Goal: Task Accomplishment & Management: Manage account settings

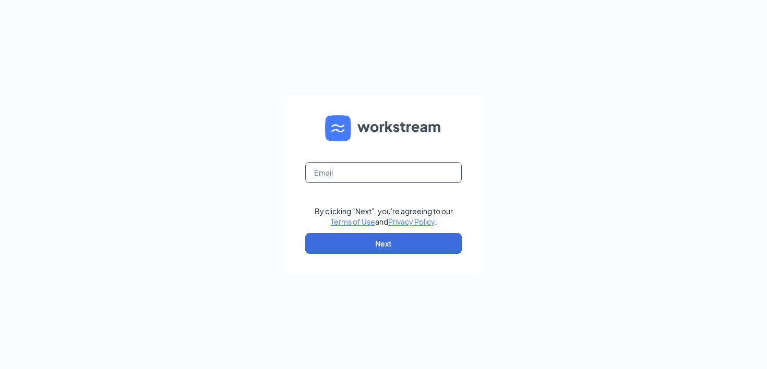
click at [371, 174] on input "text" at bounding box center [383, 172] width 157 height 21
type input "[PERSON_NAME][EMAIL_ADDRESS][DOMAIN_NAME]"
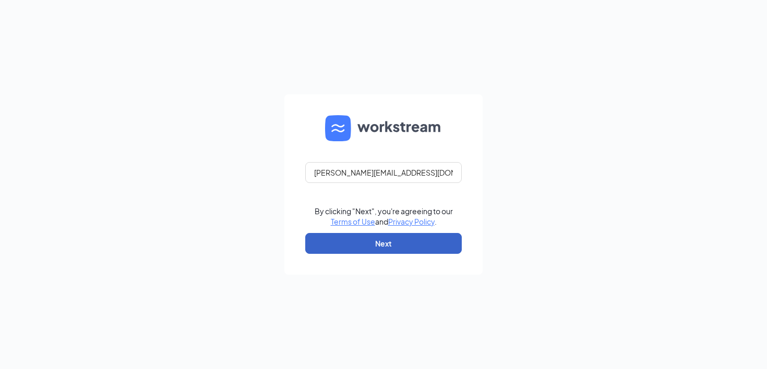
click at [398, 249] on button "Next" at bounding box center [383, 243] width 157 height 21
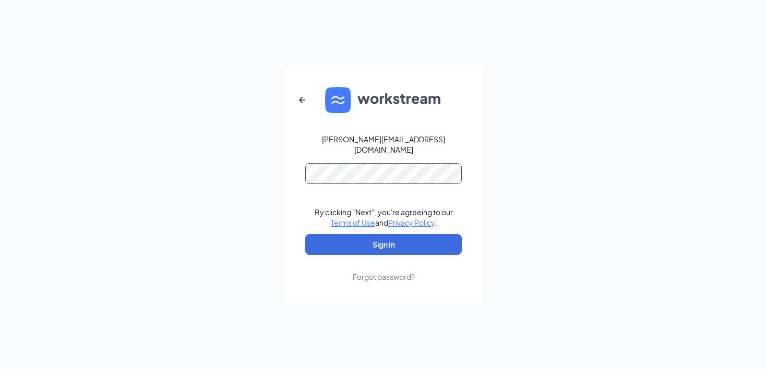
click at [305, 234] on button "Sign In" at bounding box center [383, 244] width 157 height 21
click at [402, 277] on div "Forgot password?" at bounding box center [384, 277] width 62 height 10
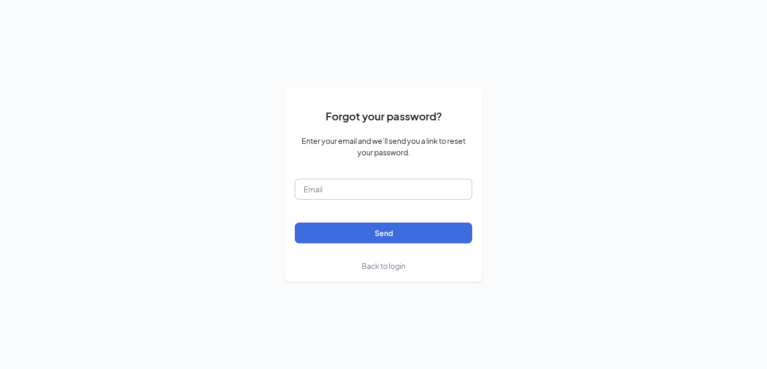
click at [398, 180] on input "text" at bounding box center [383, 189] width 177 height 21
type input "kirsten@rechargeocalaclinic.com"
click at [396, 236] on button "Send" at bounding box center [383, 233] width 177 height 21
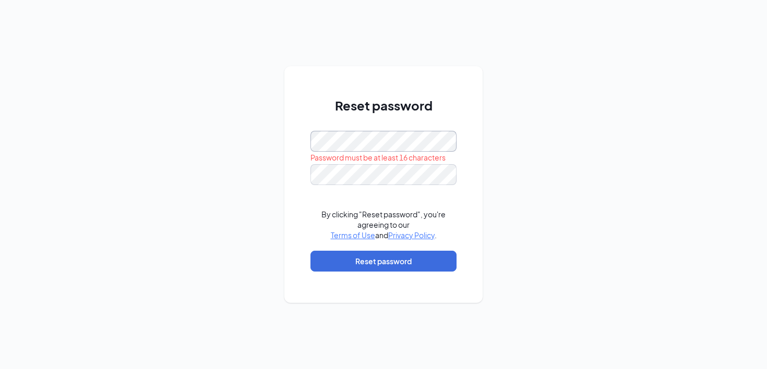
click at [294, 138] on div "Reset password Password must be at least 16 characters By clicking "Reset passw…" at bounding box center [383, 184] width 198 height 237
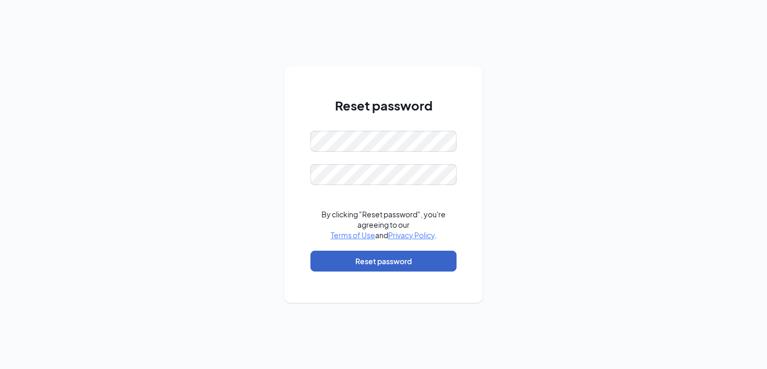
click at [342, 257] on button "Reset password" at bounding box center [383, 261] width 146 height 21
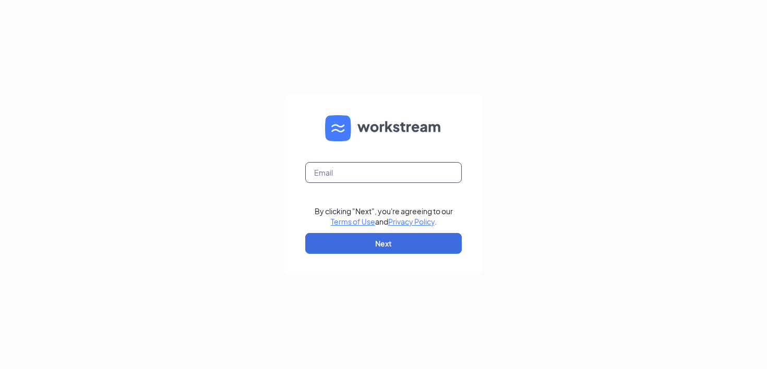
click at [417, 175] on input "text" at bounding box center [383, 172] width 157 height 21
type input "kirsten@rechargeocalaclinic.com"
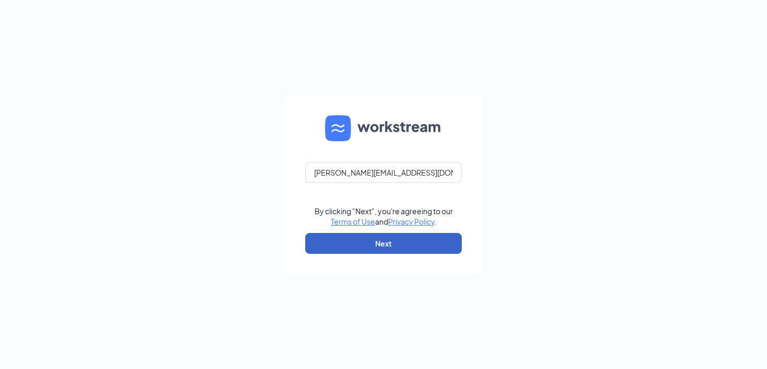
click at [414, 242] on button "Next" at bounding box center [383, 243] width 157 height 21
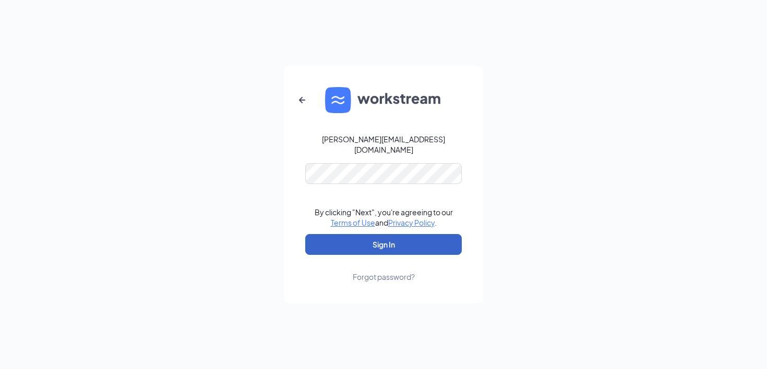
click at [400, 239] on button "Sign In" at bounding box center [383, 244] width 157 height 21
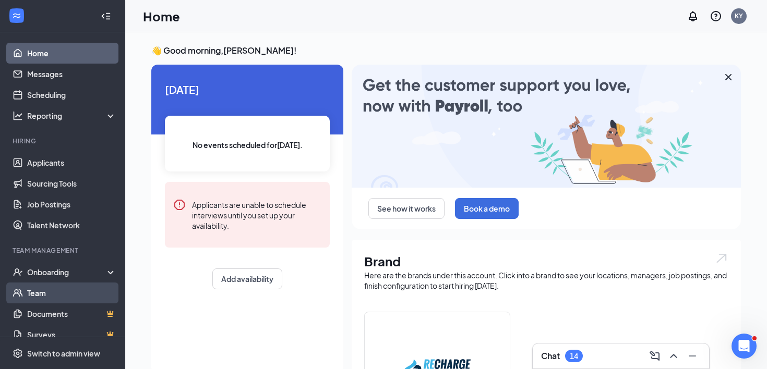
scroll to position [59, 0]
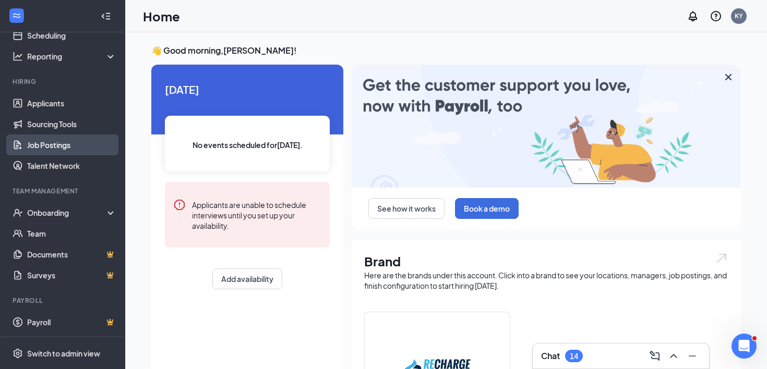
click at [61, 148] on link "Job Postings" at bounding box center [71, 145] width 89 height 21
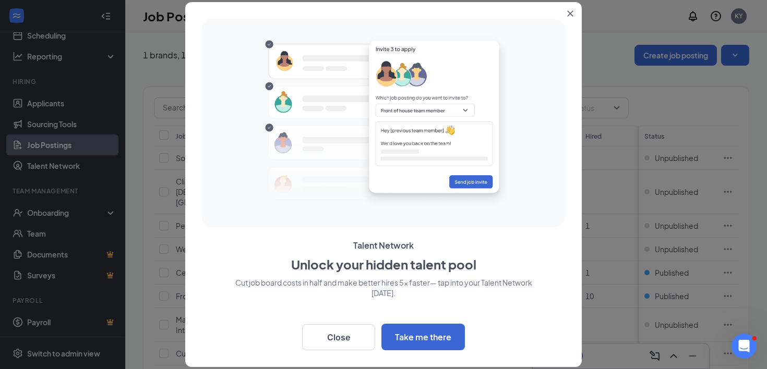
click at [574, 11] on button "Close" at bounding box center [572, 11] width 19 height 19
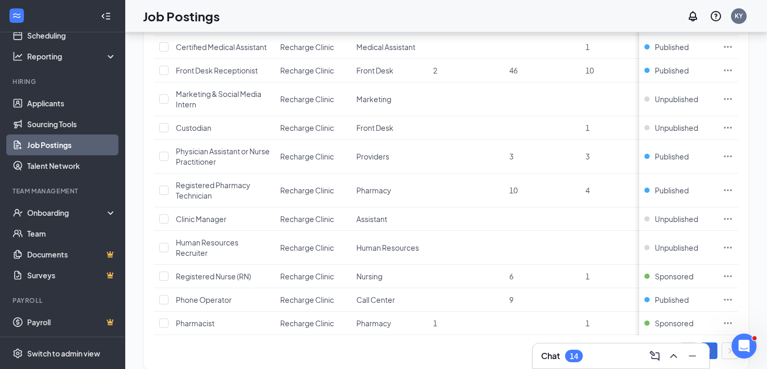
scroll to position [223, 0]
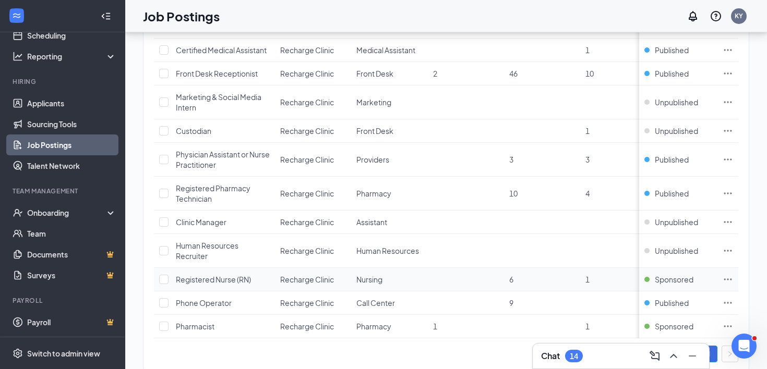
click at [727, 274] on icon "Ellipses" at bounding box center [728, 279] width 10 height 10
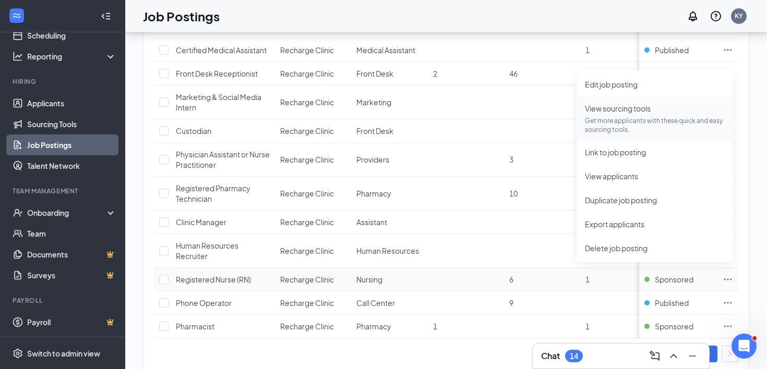
click at [641, 112] on span "View sourcing tools Get more applicants with these quick and easy sourcing tool…" at bounding box center [655, 118] width 140 height 31
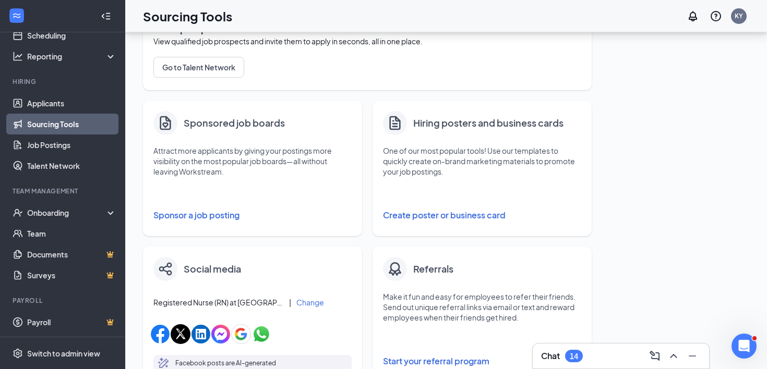
click at [213, 219] on button "Sponsor a job posting" at bounding box center [252, 215] width 198 height 21
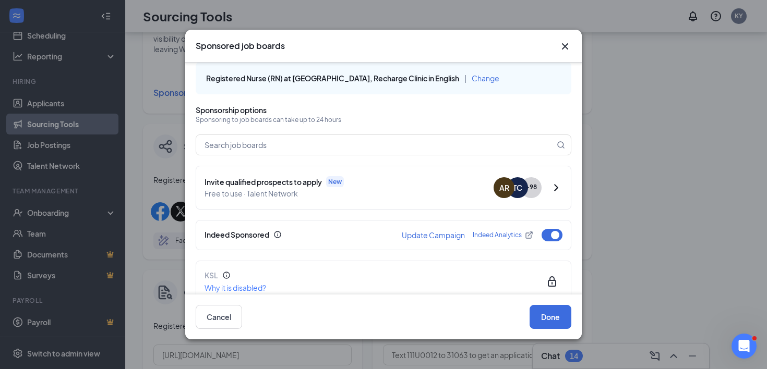
scroll to position [3, 0]
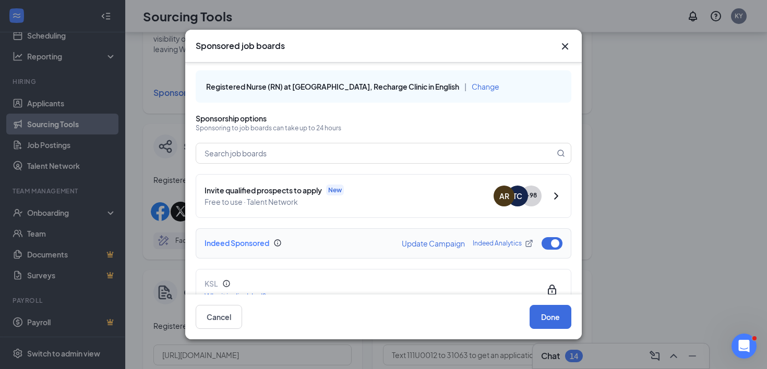
click at [506, 243] on link "Indeed Analytics" at bounding box center [503, 243] width 61 height 9
click at [568, 43] on icon "Cross" at bounding box center [565, 46] width 13 height 13
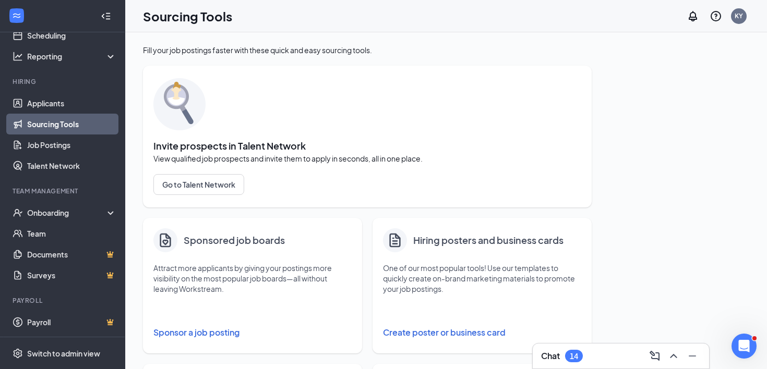
click at [184, 335] on button "Sponsor a job posting" at bounding box center [252, 332] width 198 height 21
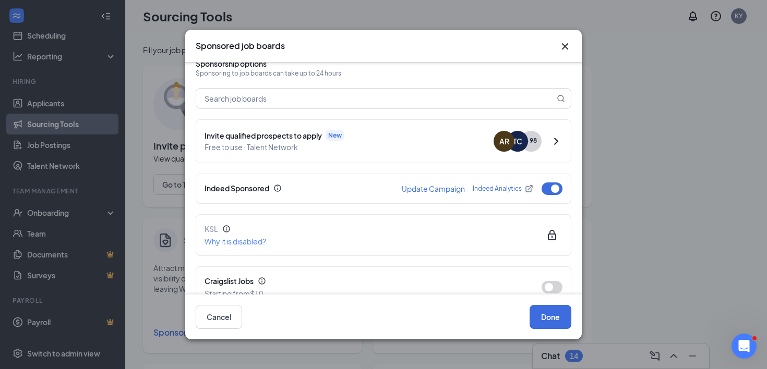
scroll to position [60, 0]
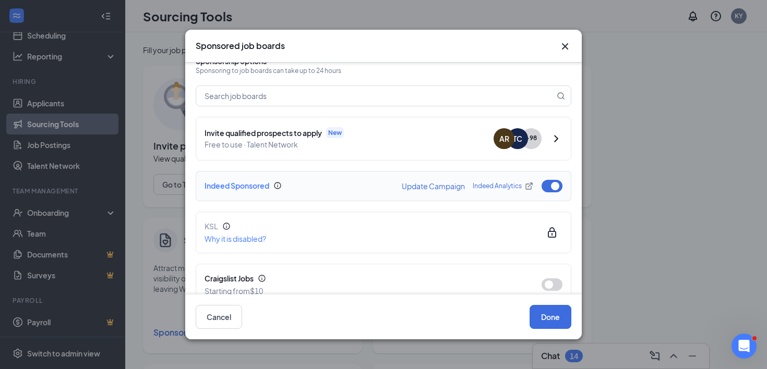
click at [498, 186] on link "Indeed Analytics" at bounding box center [503, 186] width 61 height 9
click at [566, 44] on icon "Cross" at bounding box center [565, 46] width 13 height 13
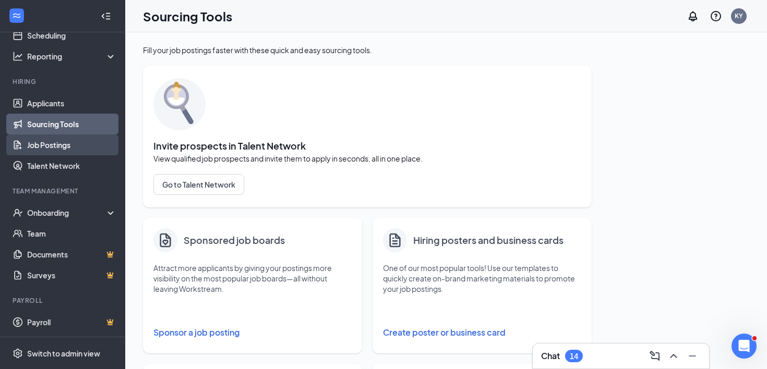
click at [52, 147] on link "Job Postings" at bounding box center [71, 145] width 89 height 21
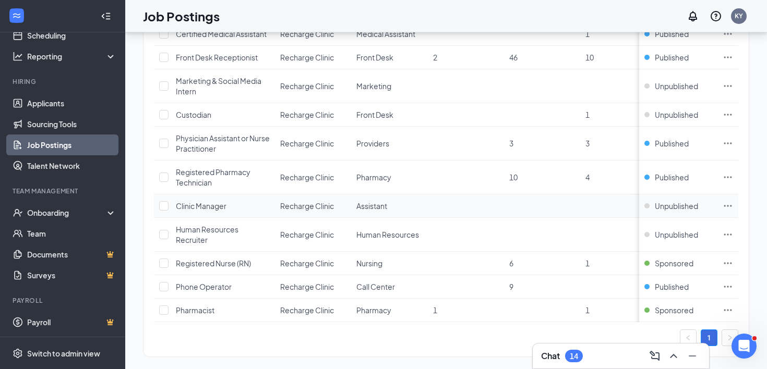
scroll to position [239, 0]
click at [229, 259] on span "Registered Nurse (RN)" at bounding box center [213, 263] width 75 height 9
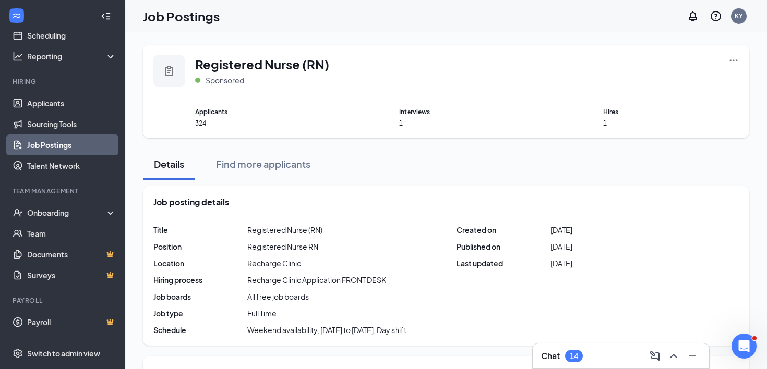
click at [103, 18] on icon "Collapse" at bounding box center [106, 16] width 10 height 10
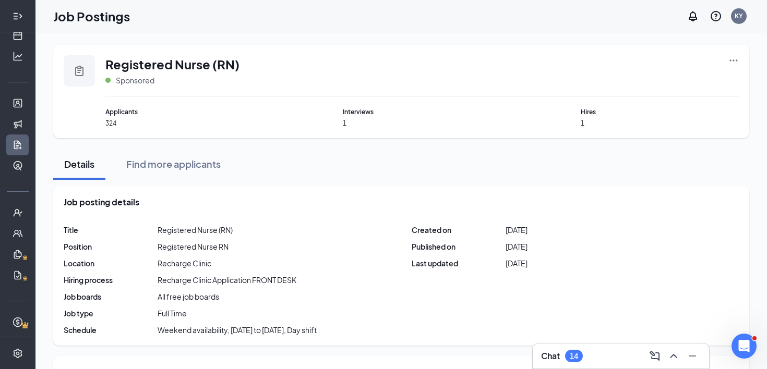
click at [19, 18] on icon "Expand" at bounding box center [20, 16] width 3 height 5
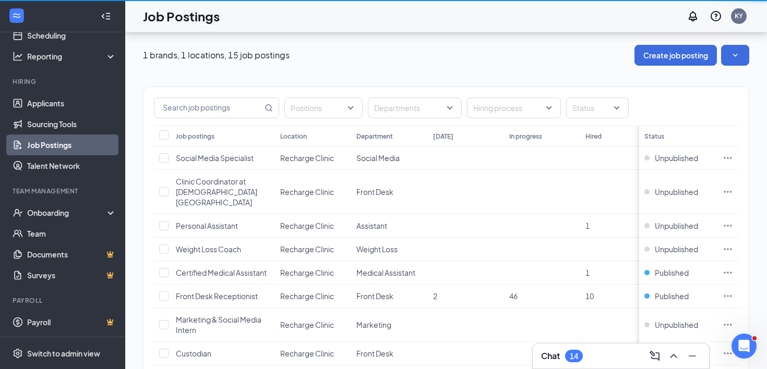
scroll to position [239, 0]
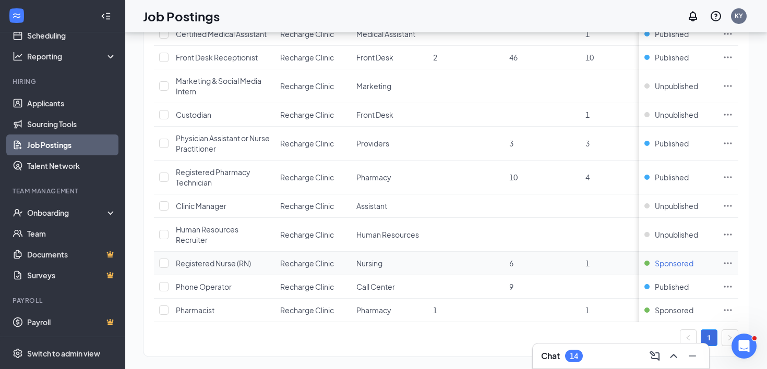
click at [663, 258] on span "Sponsored" at bounding box center [674, 263] width 39 height 10
click at [726, 258] on icon "Ellipses" at bounding box center [728, 263] width 10 height 10
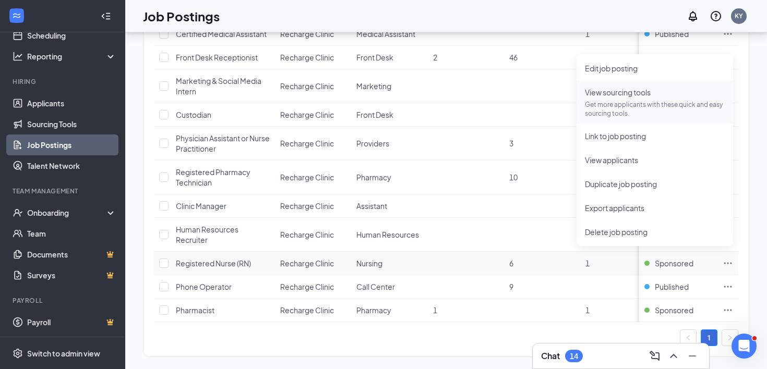
click at [671, 97] on span "View sourcing tools Get more applicants with these quick and easy sourcing tool…" at bounding box center [655, 102] width 140 height 31
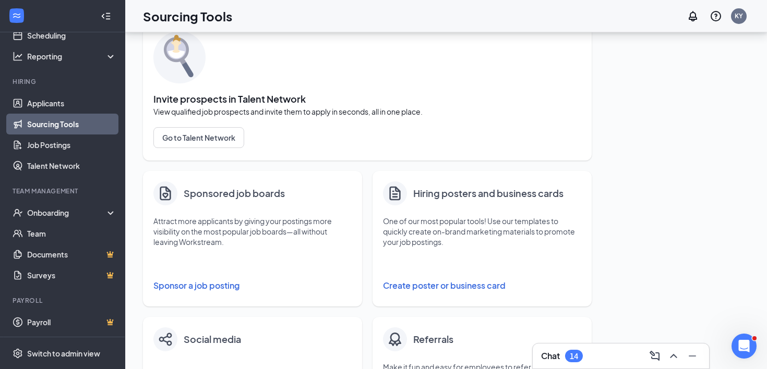
scroll to position [28, 0]
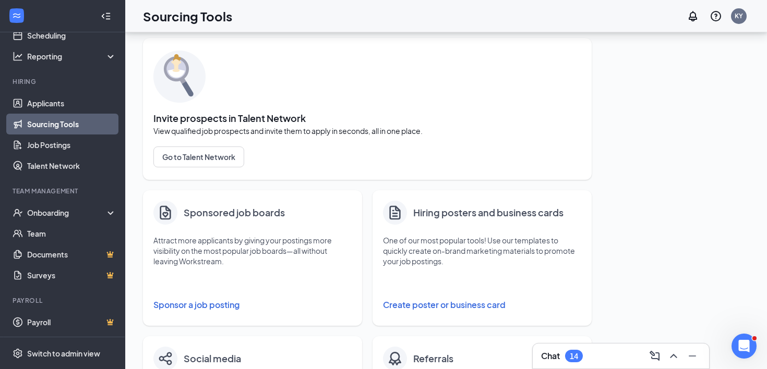
click at [271, 209] on h4 "Sponsored job boards" at bounding box center [234, 213] width 101 height 15
click at [217, 300] on button "Sponsor a job posting" at bounding box center [252, 305] width 198 height 21
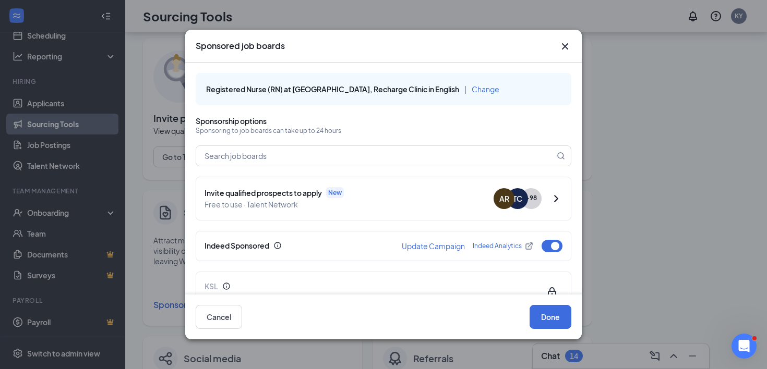
scroll to position [14, 0]
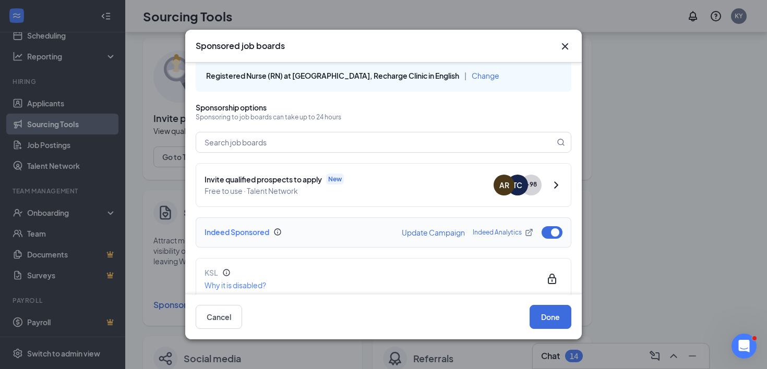
click at [498, 235] on link "Indeed Analytics" at bounding box center [503, 232] width 61 height 9
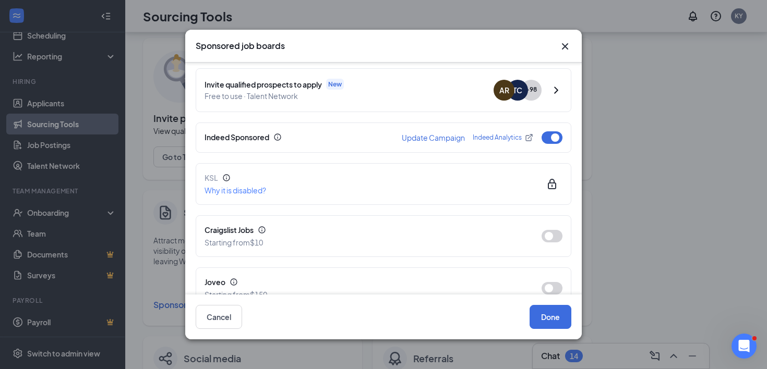
scroll to position [110, 0]
click at [252, 136] on div "Indeed Sponsored" at bounding box center [299, 135] width 189 height 11
click at [414, 134] on button "Update Campaign" at bounding box center [433, 136] width 63 height 7
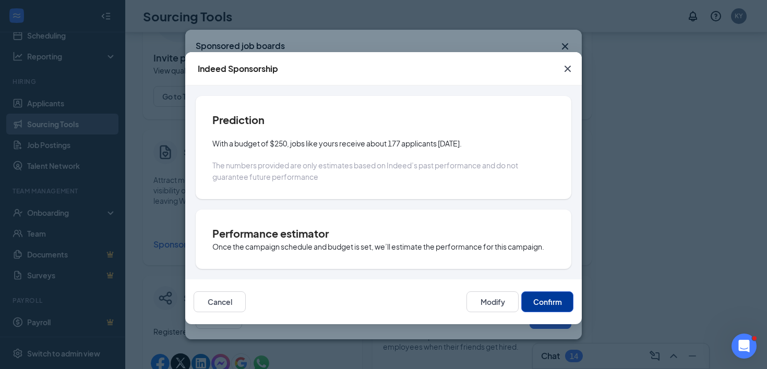
scroll to position [0, 0]
click at [566, 68] on icon "Cross" at bounding box center [568, 69] width 6 height 6
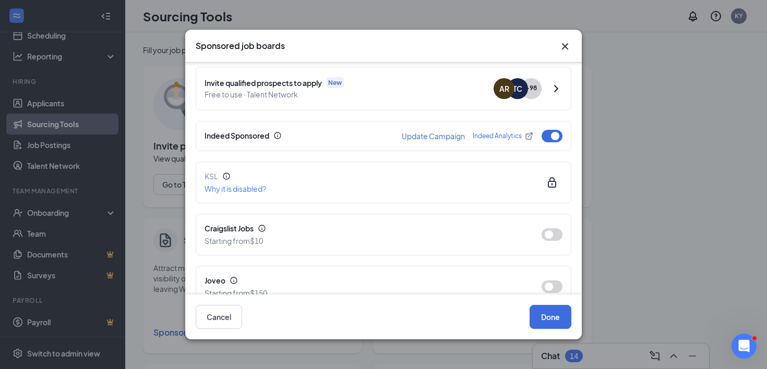
click at [566, 44] on icon "Cross" at bounding box center [565, 46] width 13 height 13
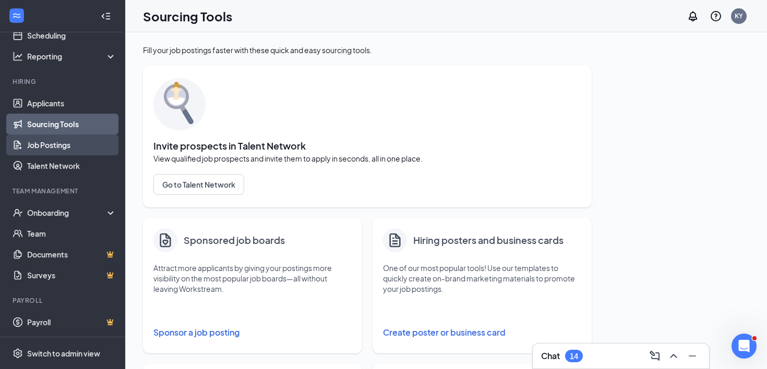
click at [85, 148] on link "Job Postings" at bounding box center [71, 145] width 89 height 21
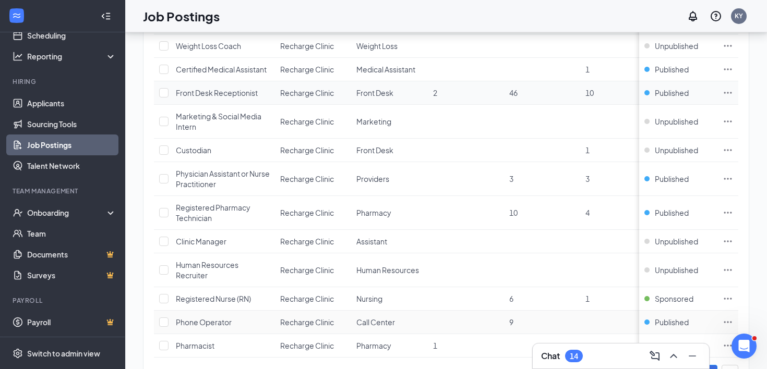
scroll to position [191, 0]
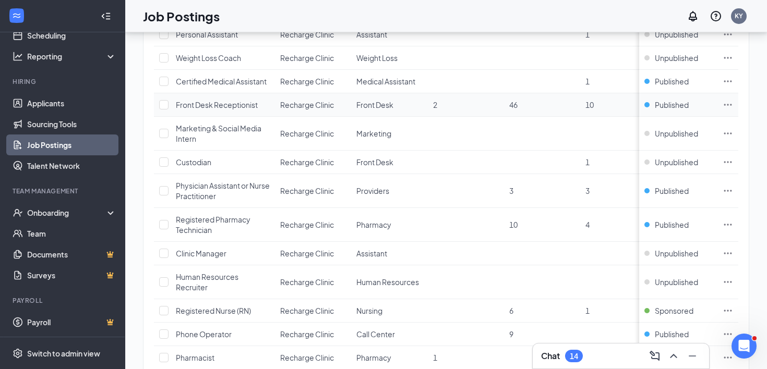
click at [734, 96] on td at bounding box center [727, 104] width 21 height 23
click at [728, 100] on icon "Ellipses" at bounding box center [728, 105] width 10 height 10
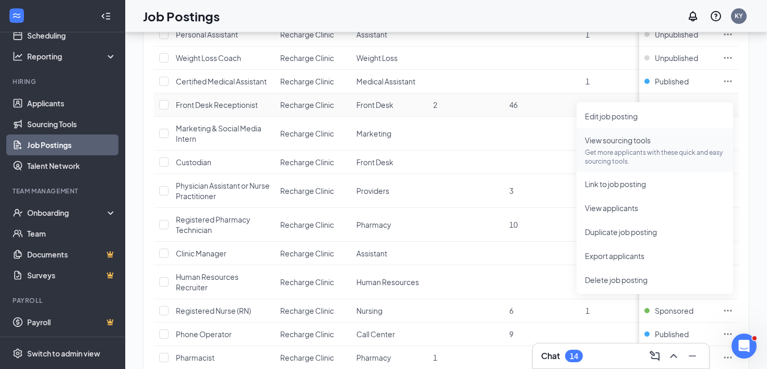
click at [654, 148] on p "Get more applicants with these quick and easy sourcing tools." at bounding box center [655, 157] width 140 height 18
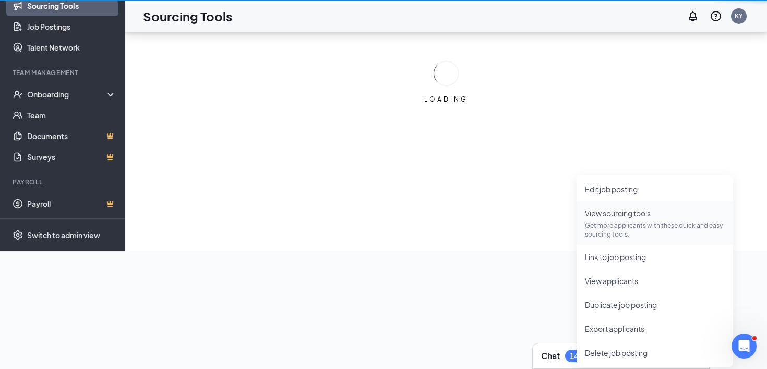
scroll to position [118, 0]
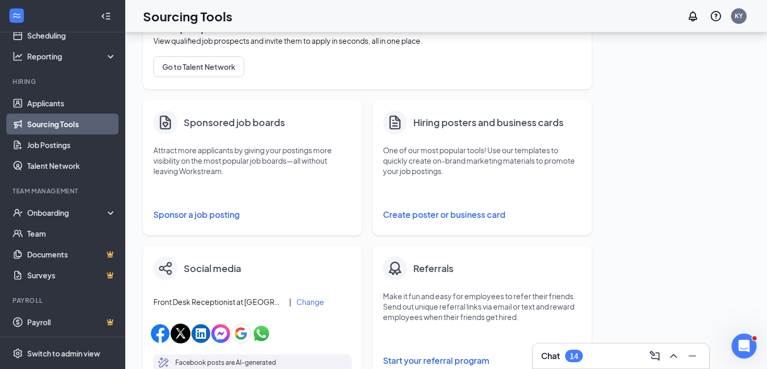
click at [224, 219] on button "Sponsor a job posting" at bounding box center [252, 215] width 198 height 21
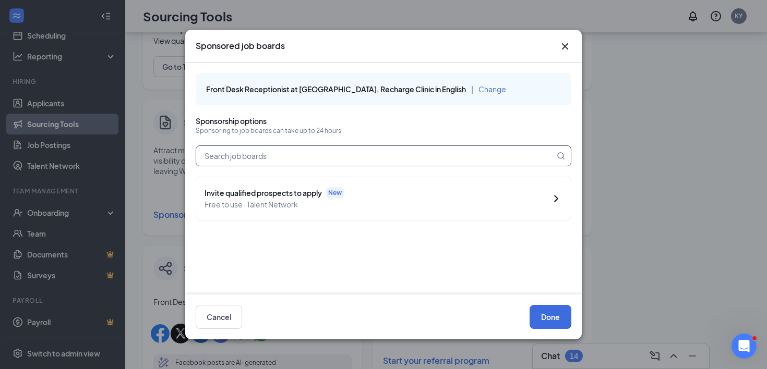
click at [366, 152] on input "text" at bounding box center [375, 156] width 358 height 20
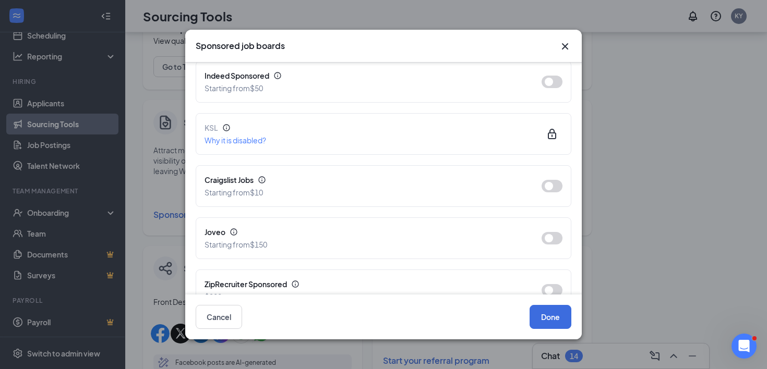
scroll to position [65, 0]
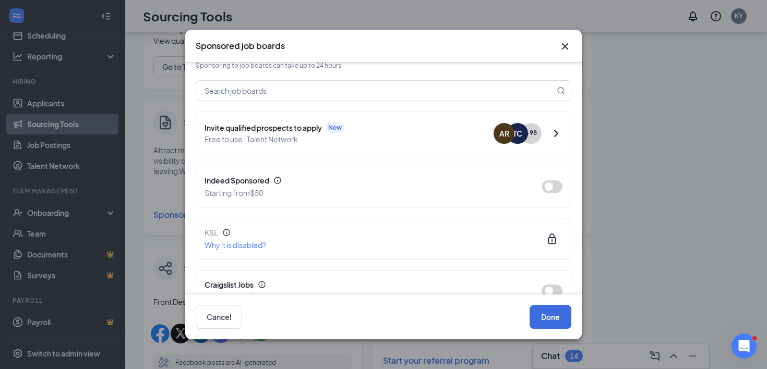
click at [566, 47] on icon "Cross" at bounding box center [565, 46] width 6 height 6
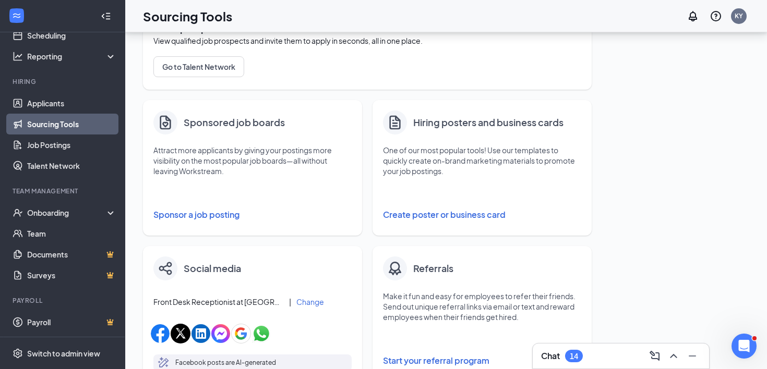
click at [94, 124] on link "Sourcing Tools" at bounding box center [71, 124] width 89 height 21
click at [207, 214] on button "Sponsor a job posting" at bounding box center [252, 215] width 198 height 21
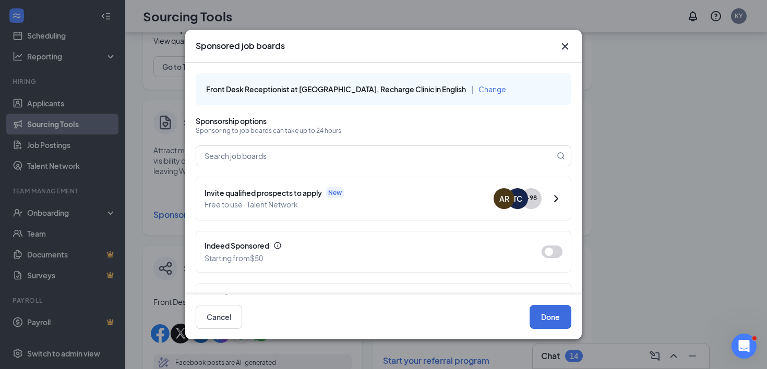
click at [568, 45] on icon "Cross" at bounding box center [565, 46] width 13 height 13
